Goal: Task Accomplishment & Management: Complete application form

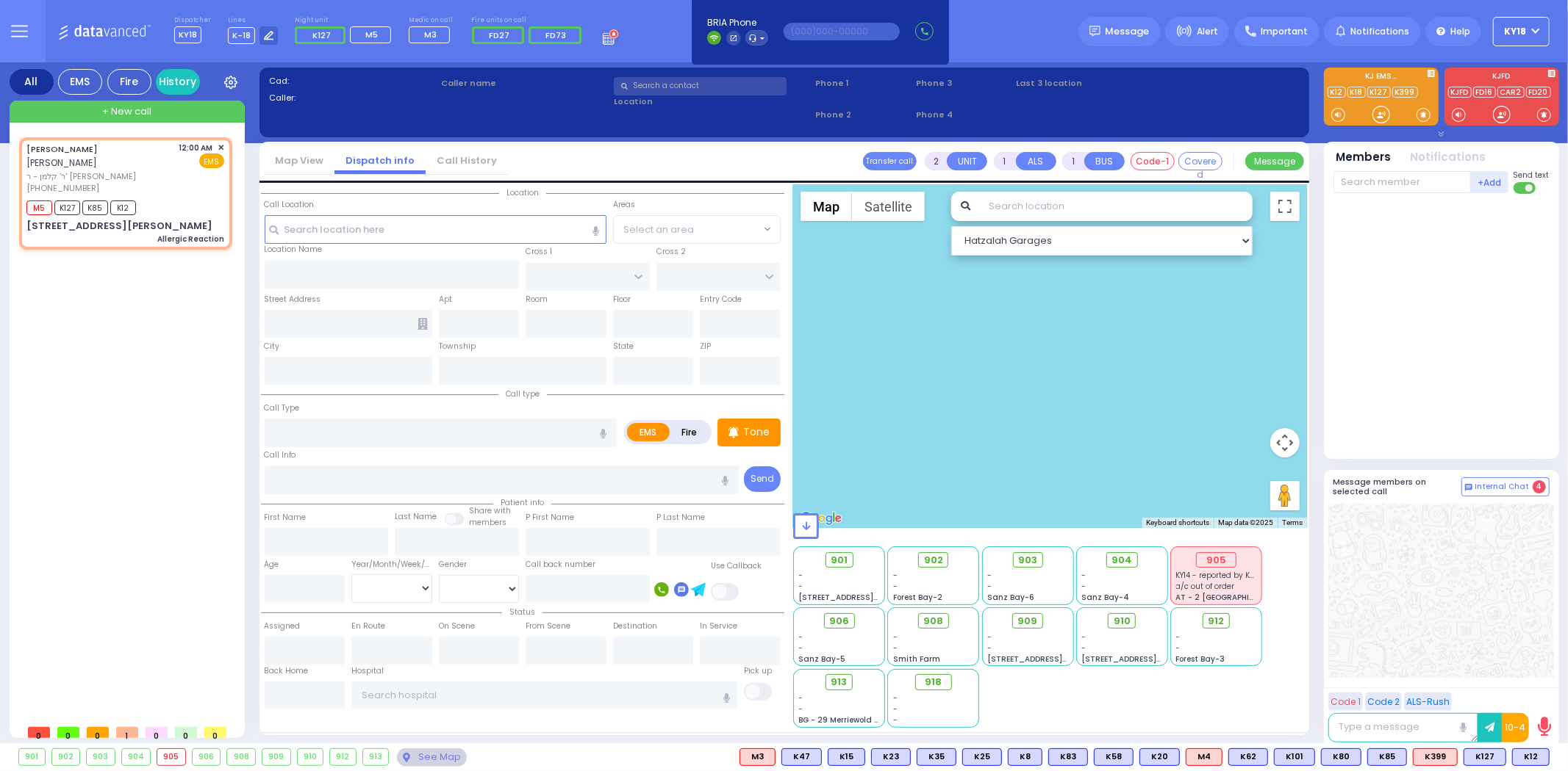
select select
type input "Allergic Reaction"
radio input "true"
type input "[PERSON_NAME]"
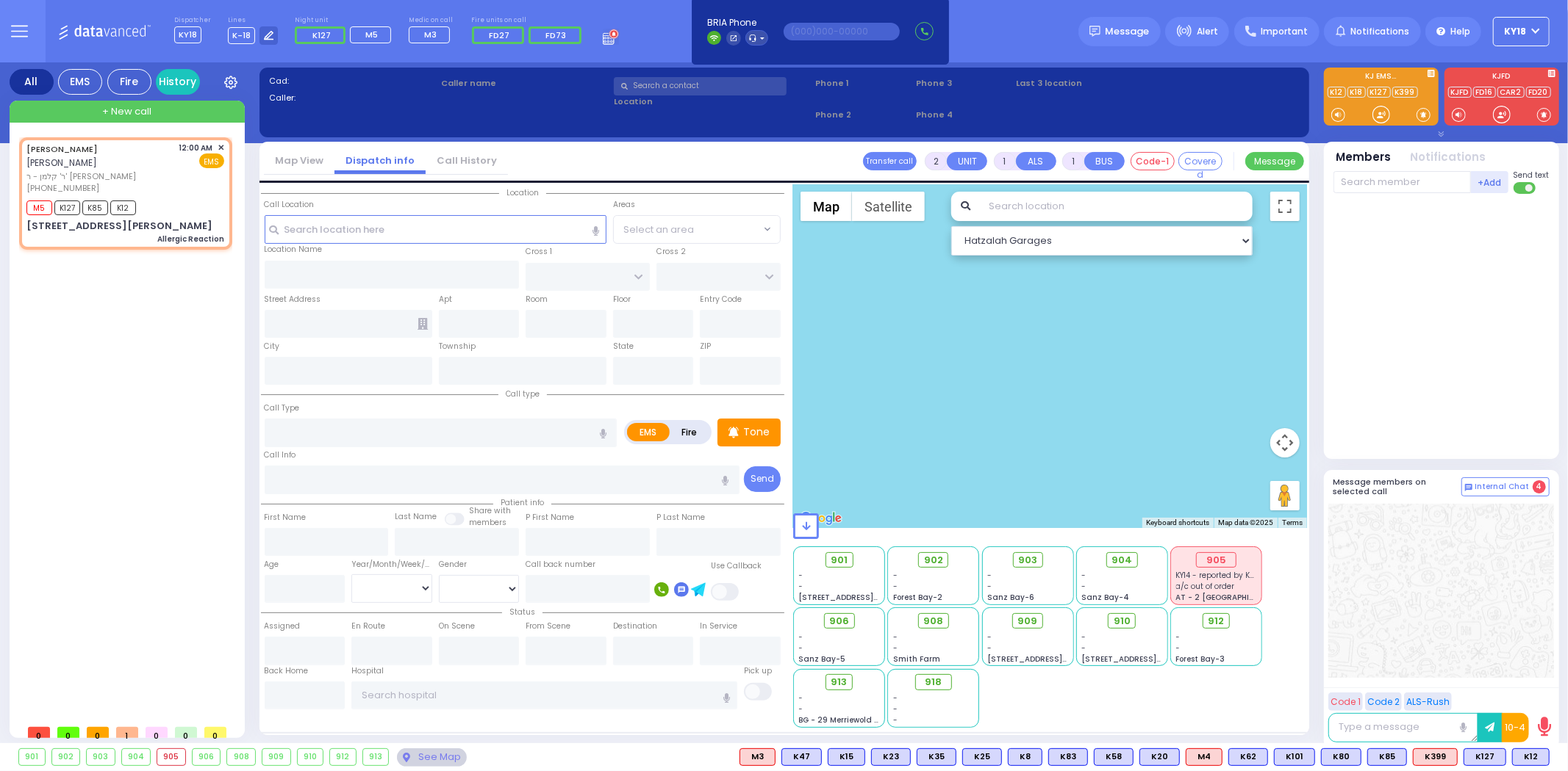
type input "45"
select select "Year"
select select "[DEMOGRAPHIC_DATA]"
type input "00:00"
type input "00:02"
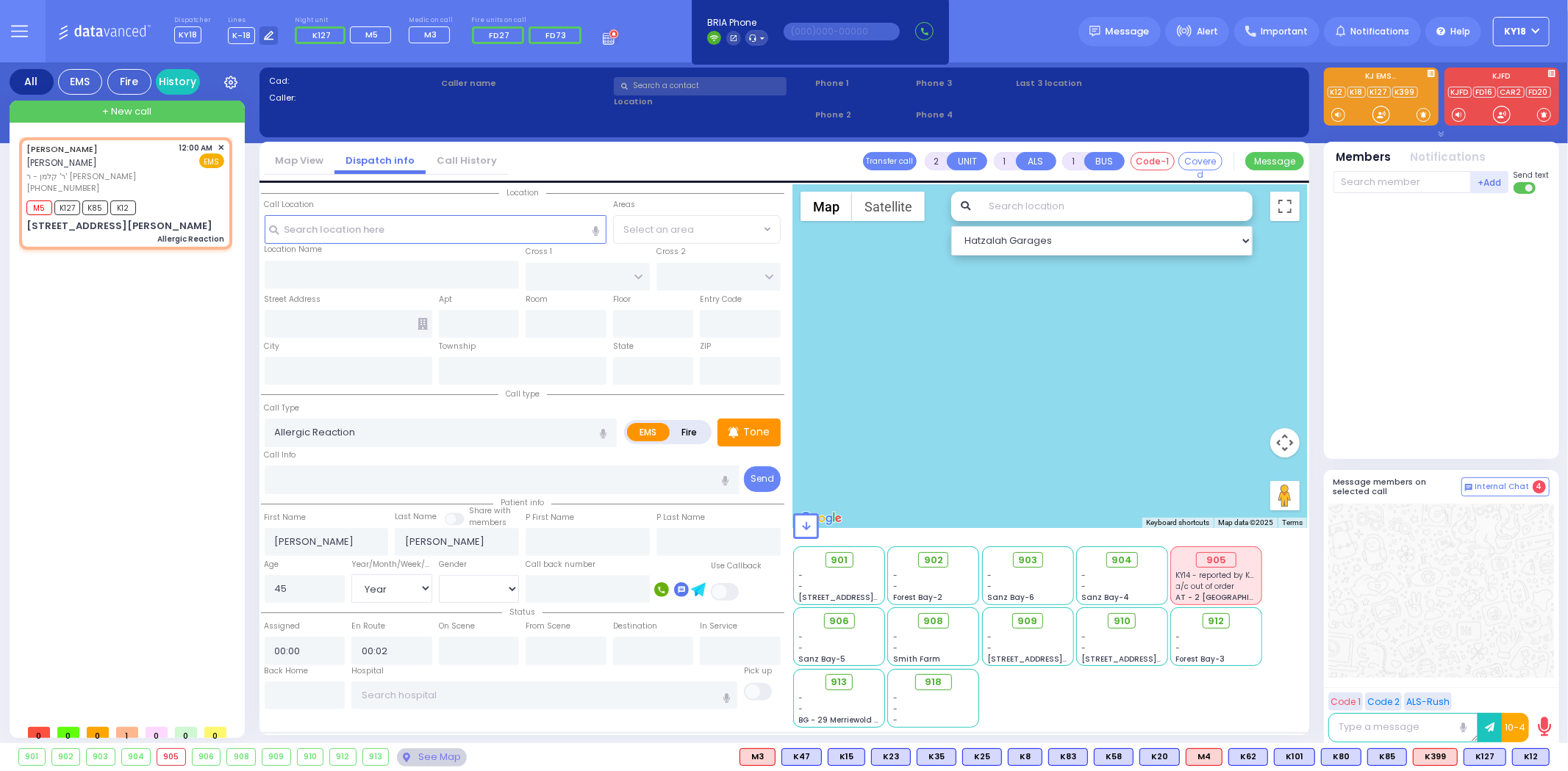
select select "Hatzalah Garages"
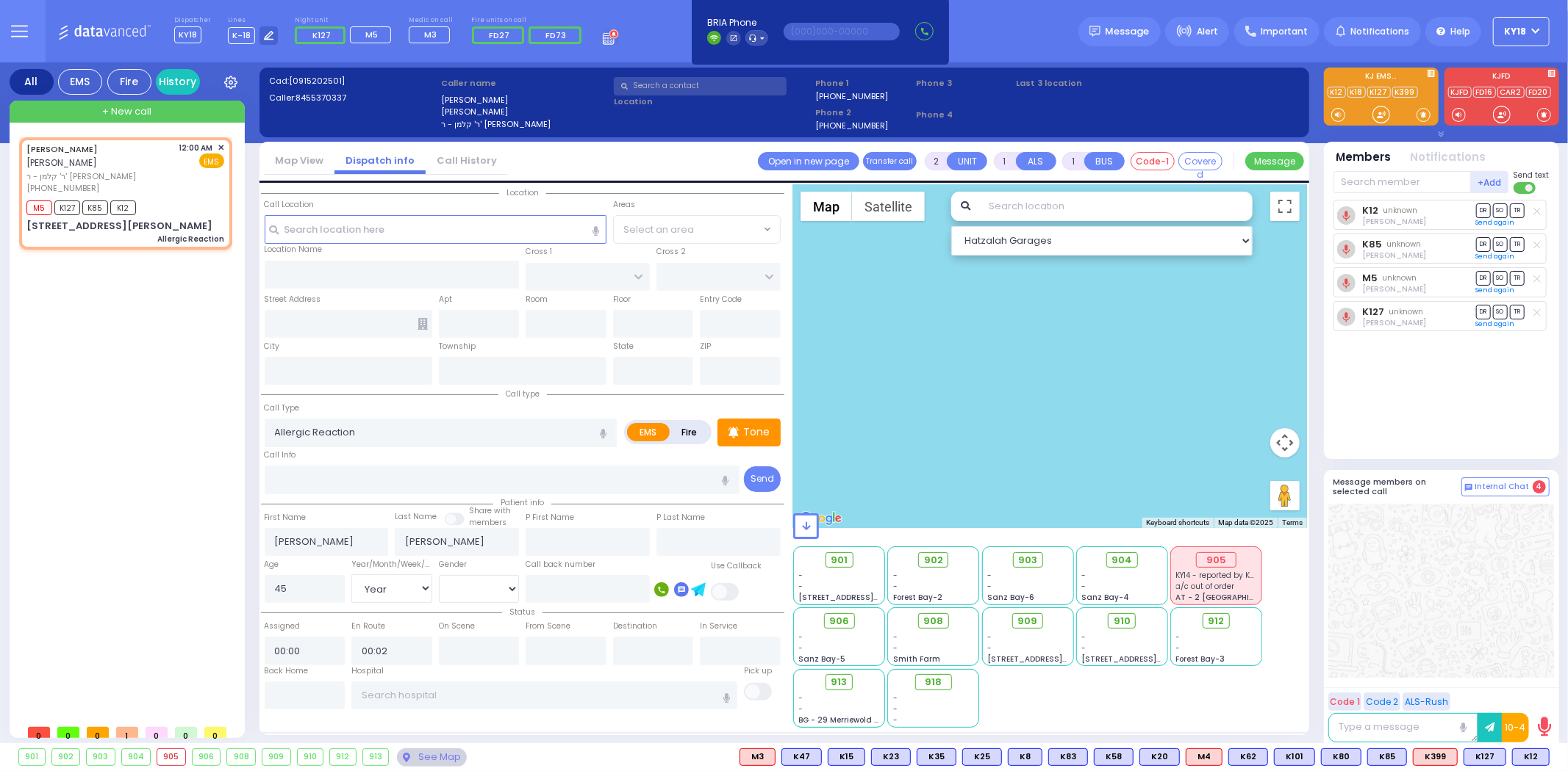
type input "[PERSON_NAME] LN"
type input "[STREET_ADDRESS][PERSON_NAME]"
type input "202"
type input "Monroe"
type input "[US_STATE]"
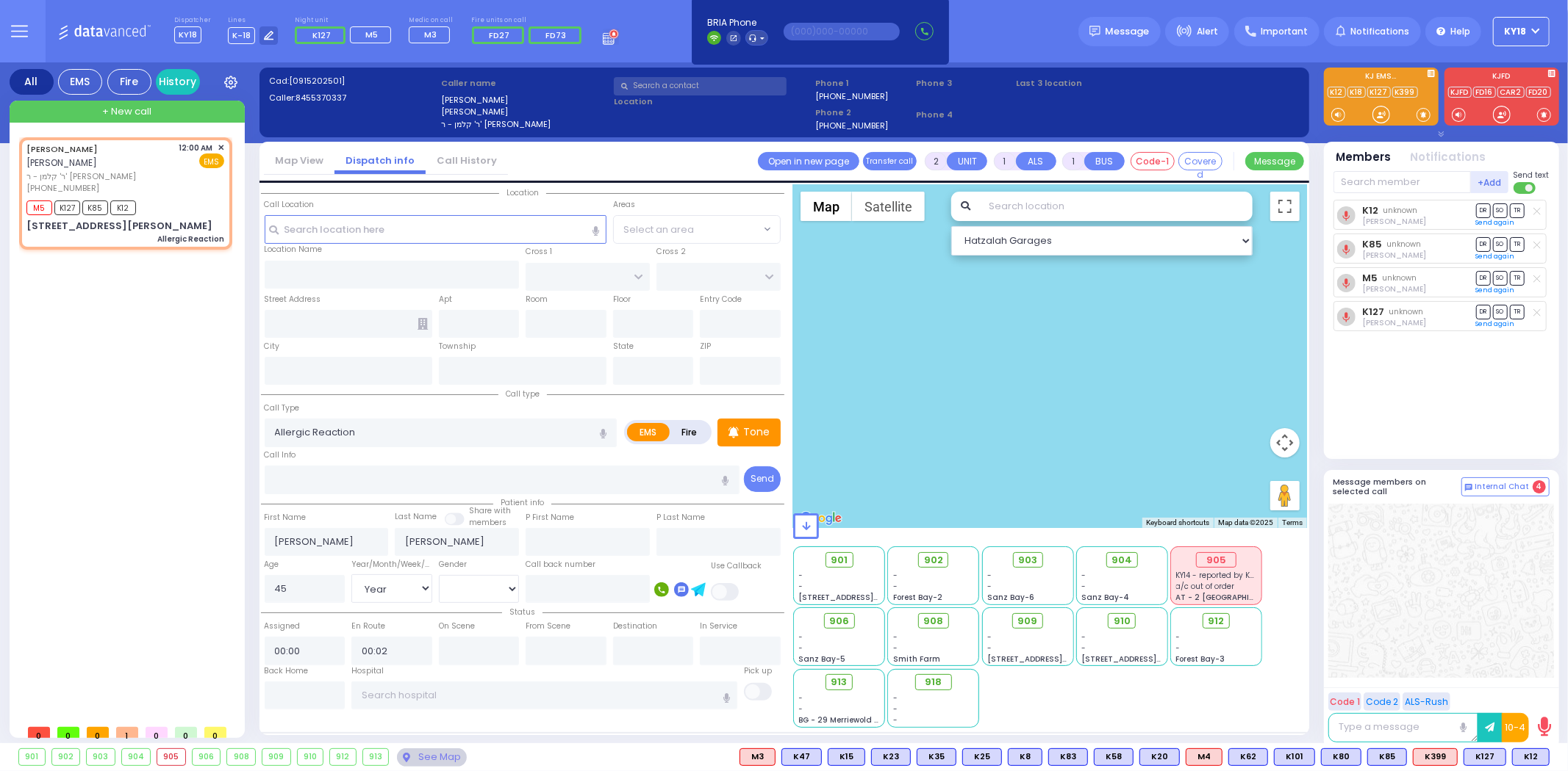
type input "10950"
select select "SECTION 2"
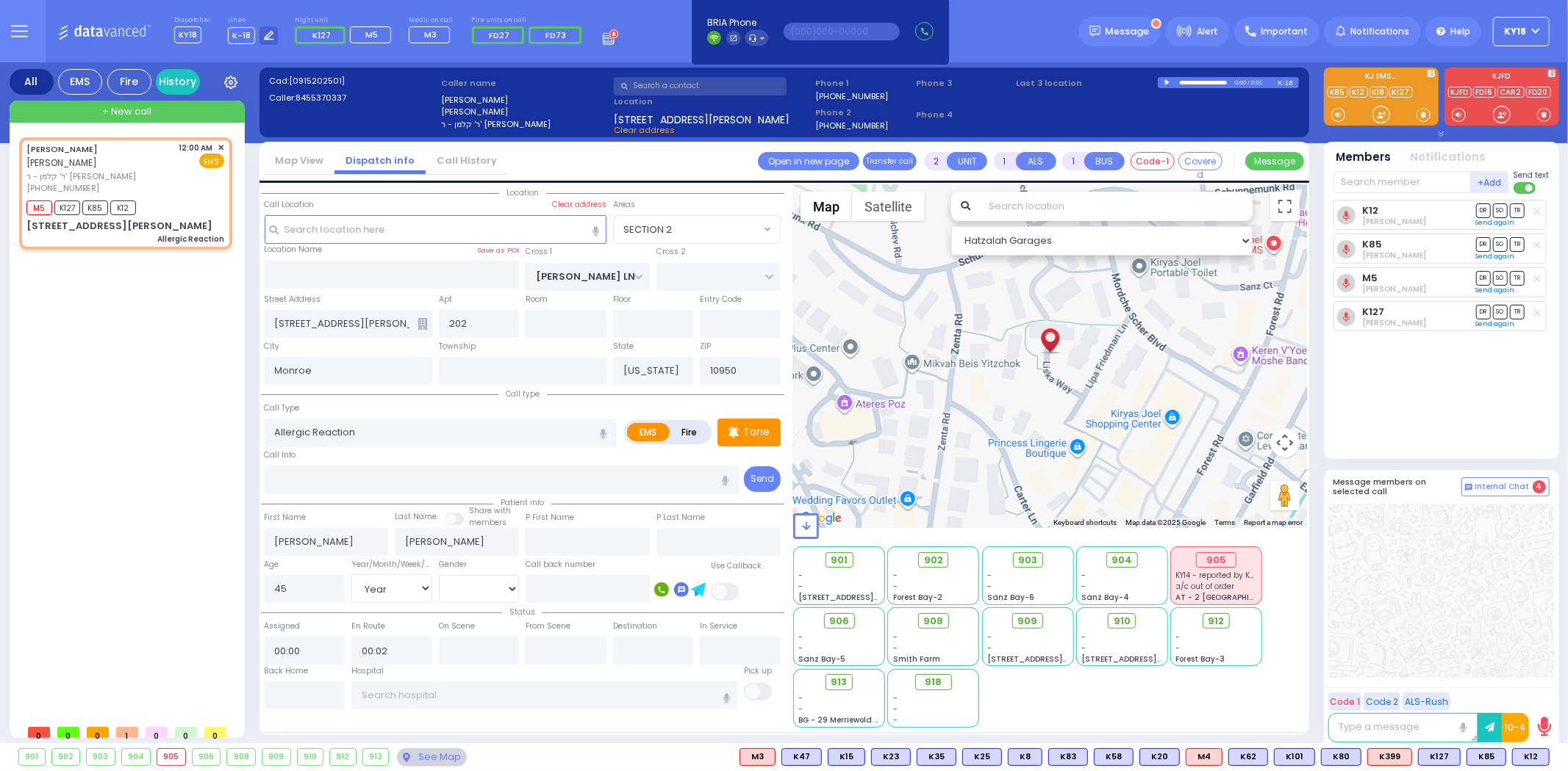
type input "6"
select select
radio input "true"
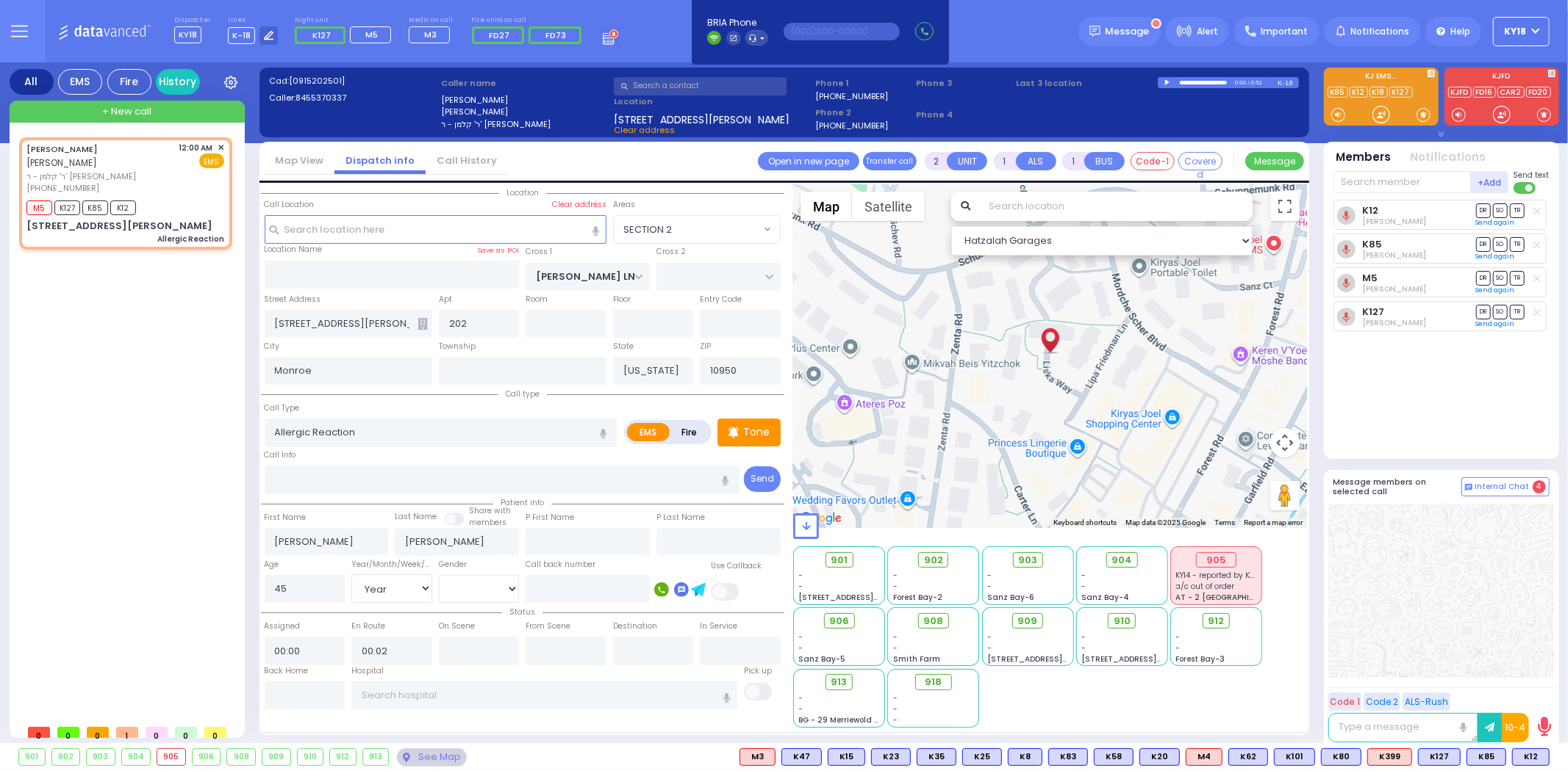
type input "[PERSON_NAME]"
select select "Year"
select select "[DEMOGRAPHIC_DATA]"
select select "Hatzalah Garages"
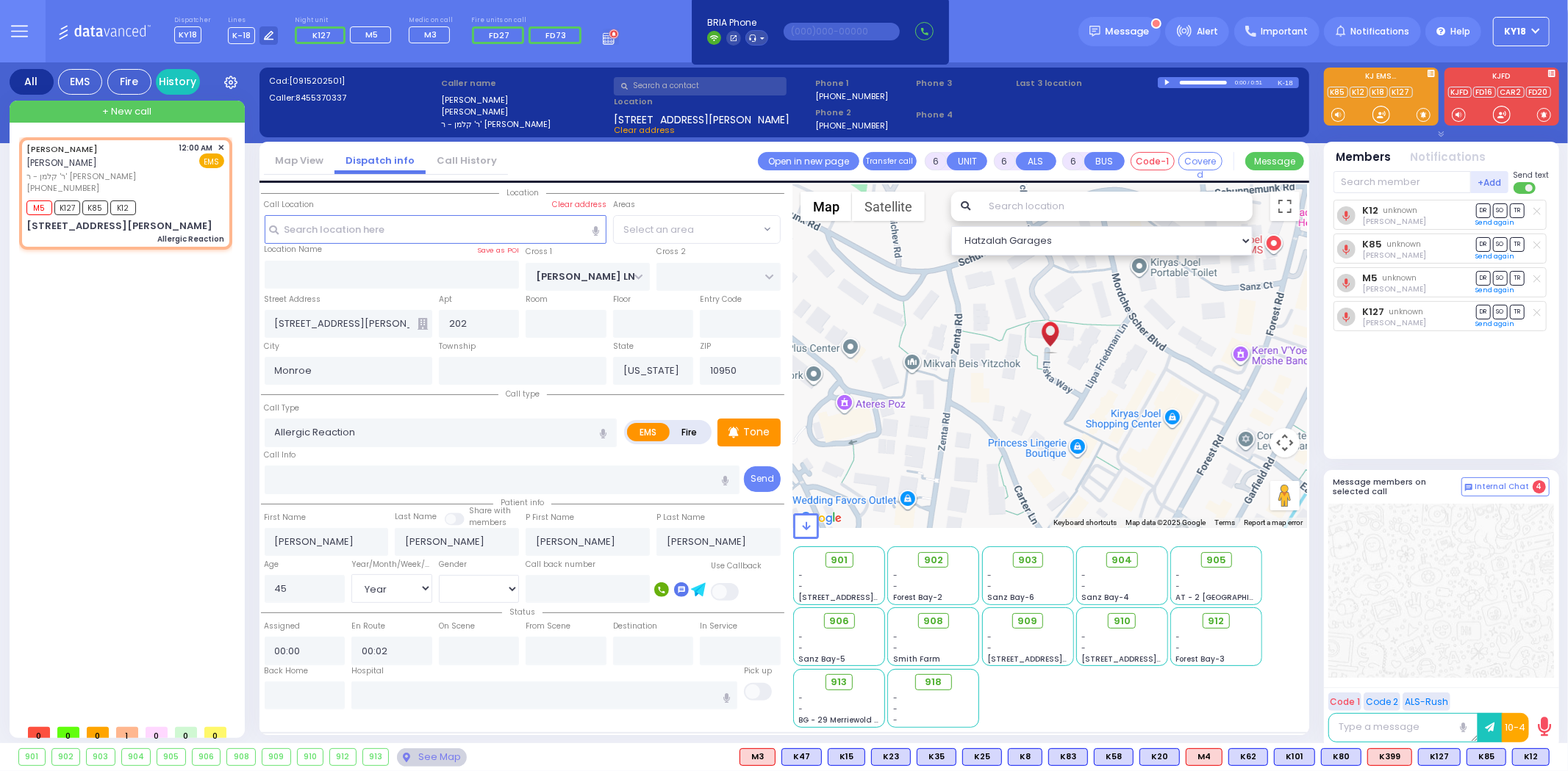
select select "SECTION 2"
select select
radio input "true"
select select "Year"
select select "[DEMOGRAPHIC_DATA]"
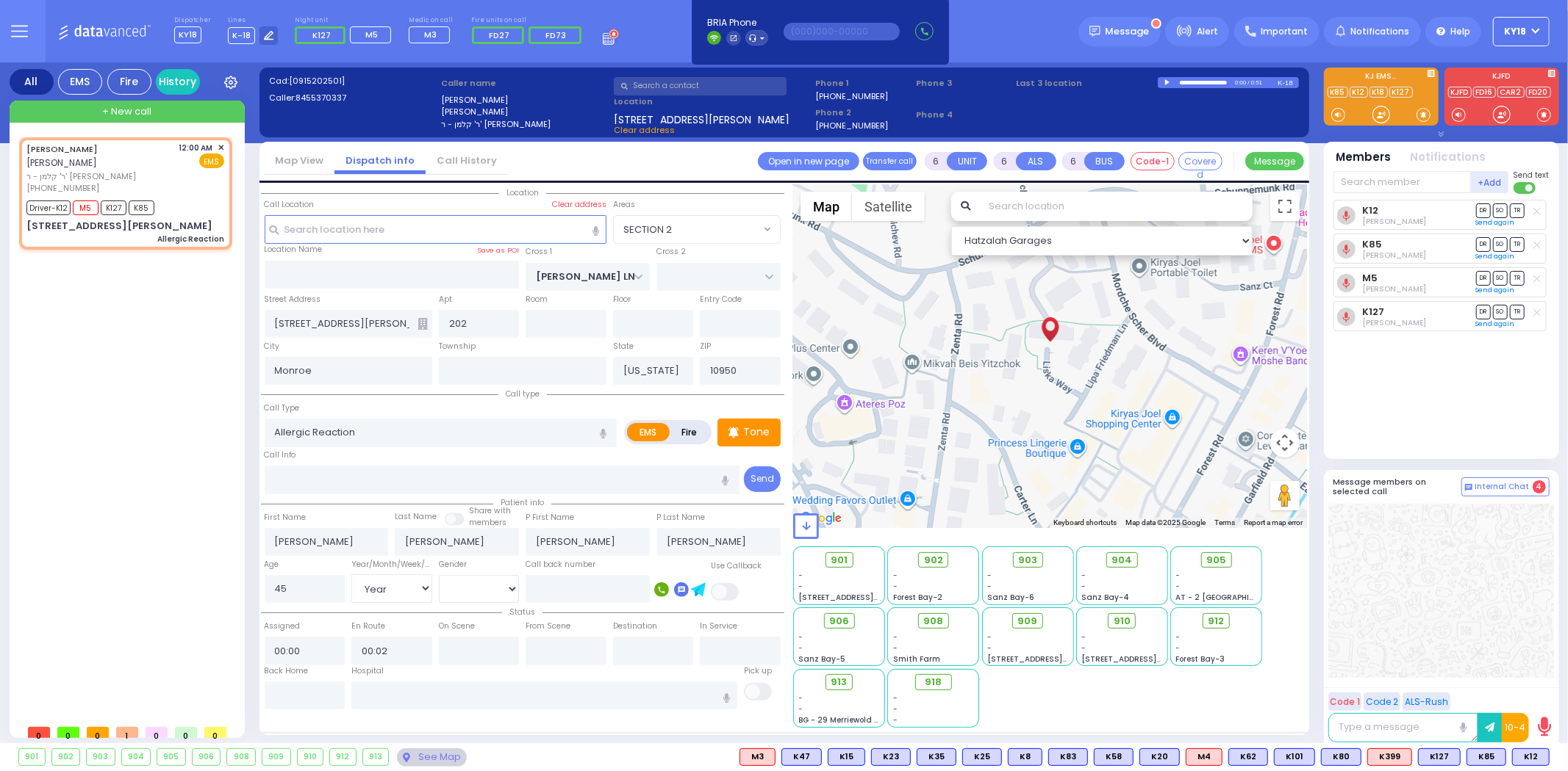
select select "Hatzalah Garages"
select select "SECTION 2"
select select
radio input "true"
select select "Year"
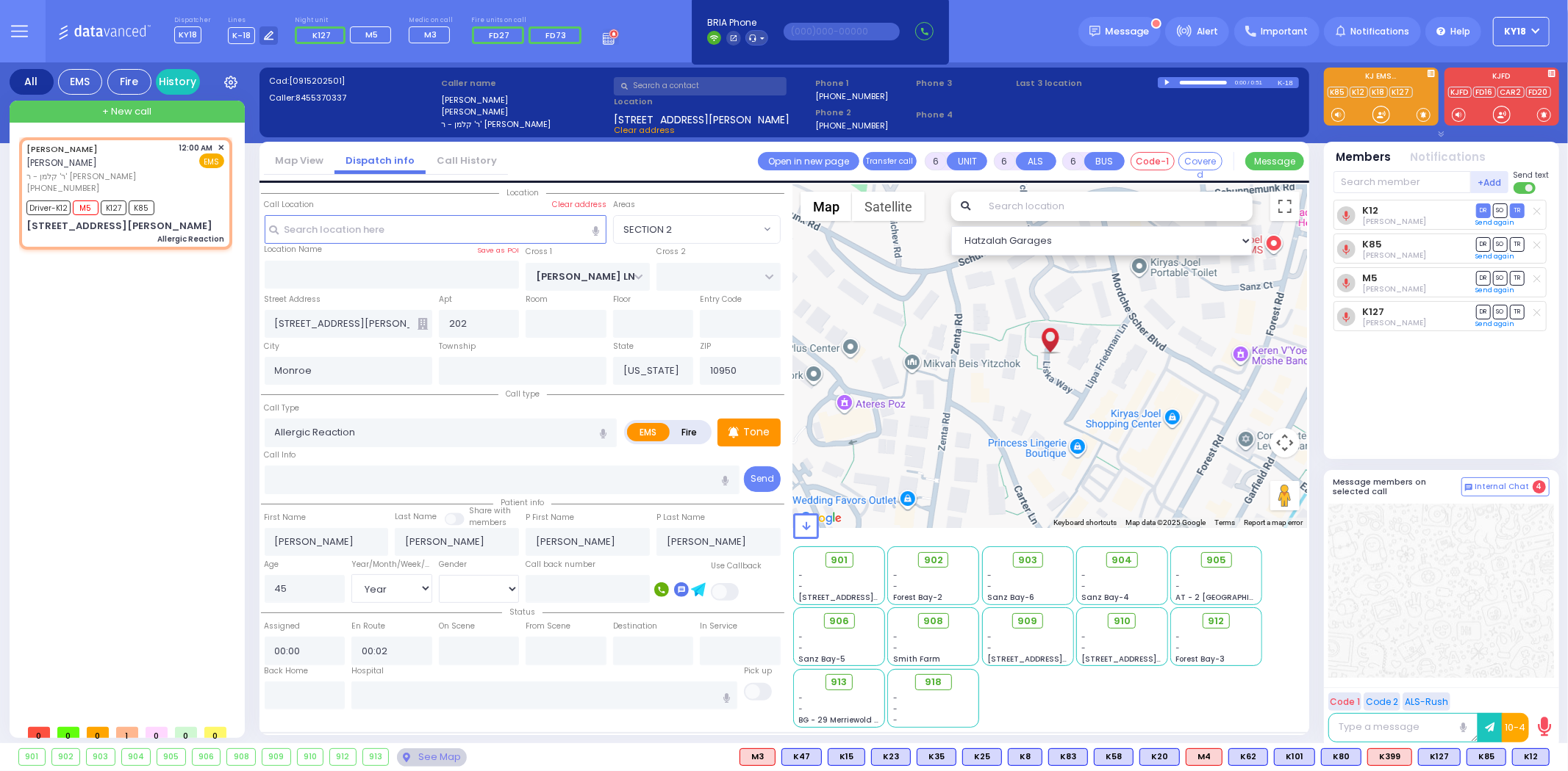
select select "[DEMOGRAPHIC_DATA]"
select select "Hatzalah Garages"
select select "SECTION 2"
